Goal: Task Accomplishment & Management: Use online tool/utility

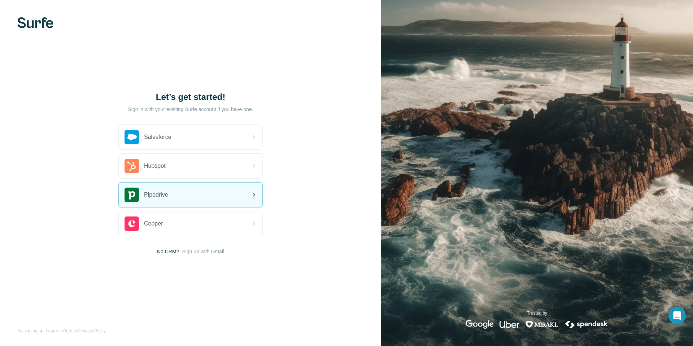
click at [179, 199] on div "Pipedrive" at bounding box center [191, 195] width 144 height 25
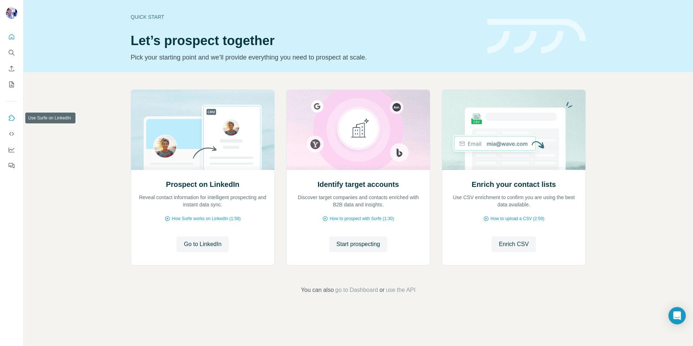
click at [14, 119] on icon "Use Surfe on LinkedIn" at bounding box center [12, 118] width 6 height 6
